Goal: Information Seeking & Learning: Learn about a topic

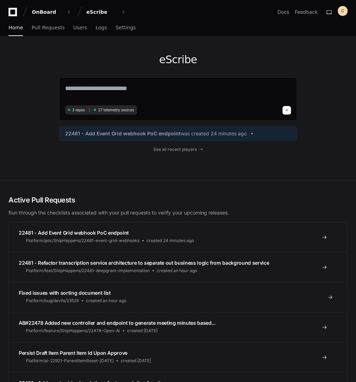
click at [90, 291] on span "Fixed issues with sorting document list" at bounding box center [65, 293] width 92 height 6
click at [55, 291] on span "Fixed issues with sorting document list" at bounding box center [65, 293] width 92 height 6
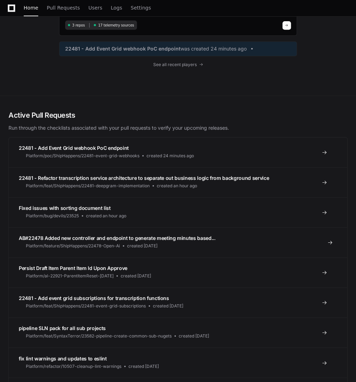
scroll to position [28, 0]
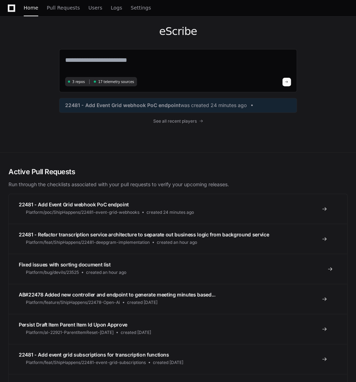
click at [103, 262] on span "Fixed issues with sorting document list" at bounding box center [65, 265] width 92 height 6
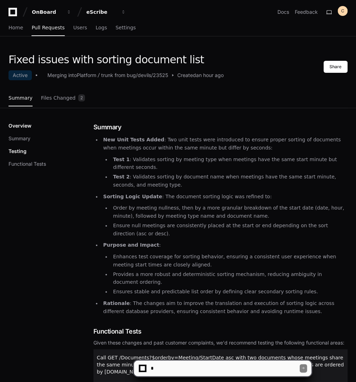
drag, startPoint x: 186, startPoint y: 362, endPoint x: 192, endPoint y: 364, distance: 6.6
click at [187, 364] on textarea at bounding box center [224, 369] width 150 height 16
type textarea "**********"
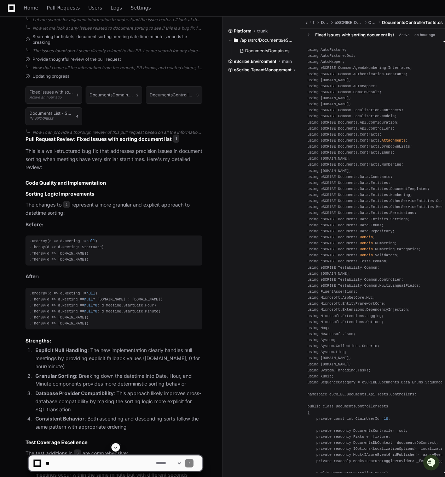
scroll to position [200, 0]
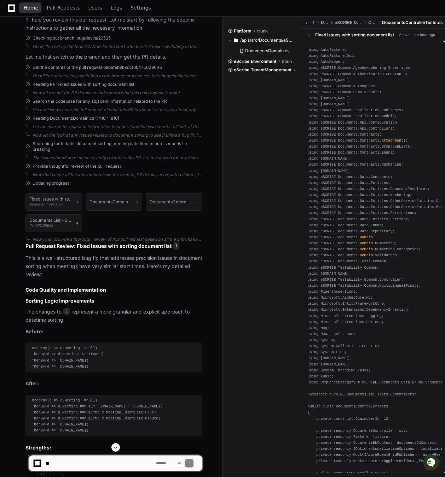
click at [33, 13] on link "Home" at bounding box center [31, 8] width 14 height 16
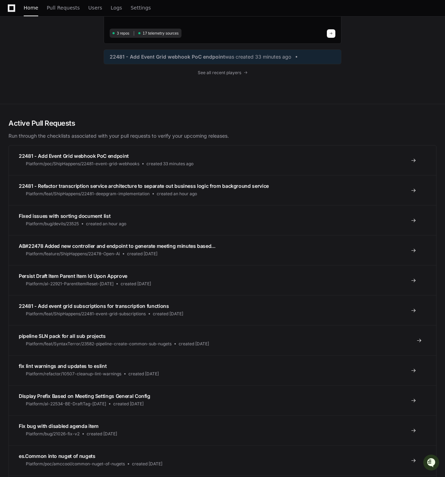
scroll to position [106, 0]
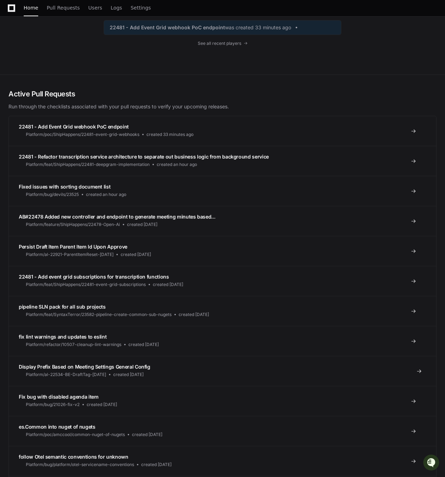
click at [89, 363] on link "Display Prefix Based on Meeting Settings General Config Platform/al-22534-BE-Dr…" at bounding box center [222, 371] width 427 height 30
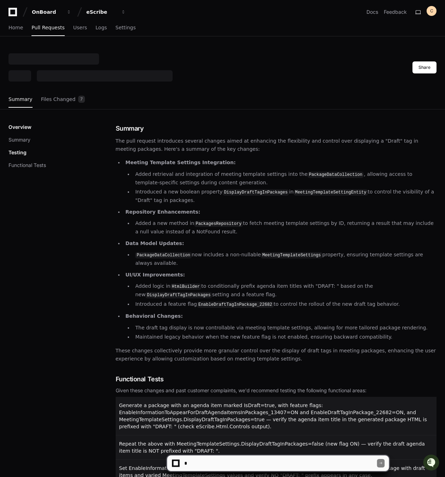
click at [229, 382] on textarea at bounding box center [280, 464] width 194 height 16
type textarea "**********"
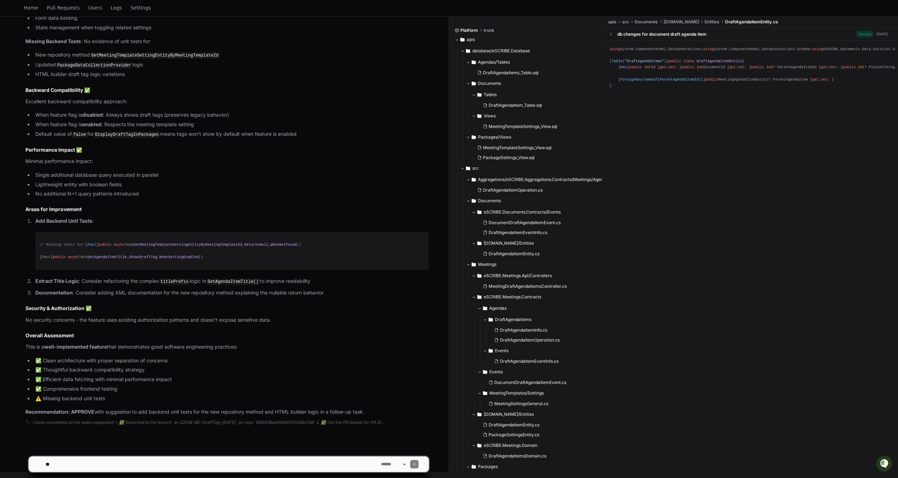
scroll to position [729, 0]
